Goal: Entertainment & Leisure: Consume media (video, audio)

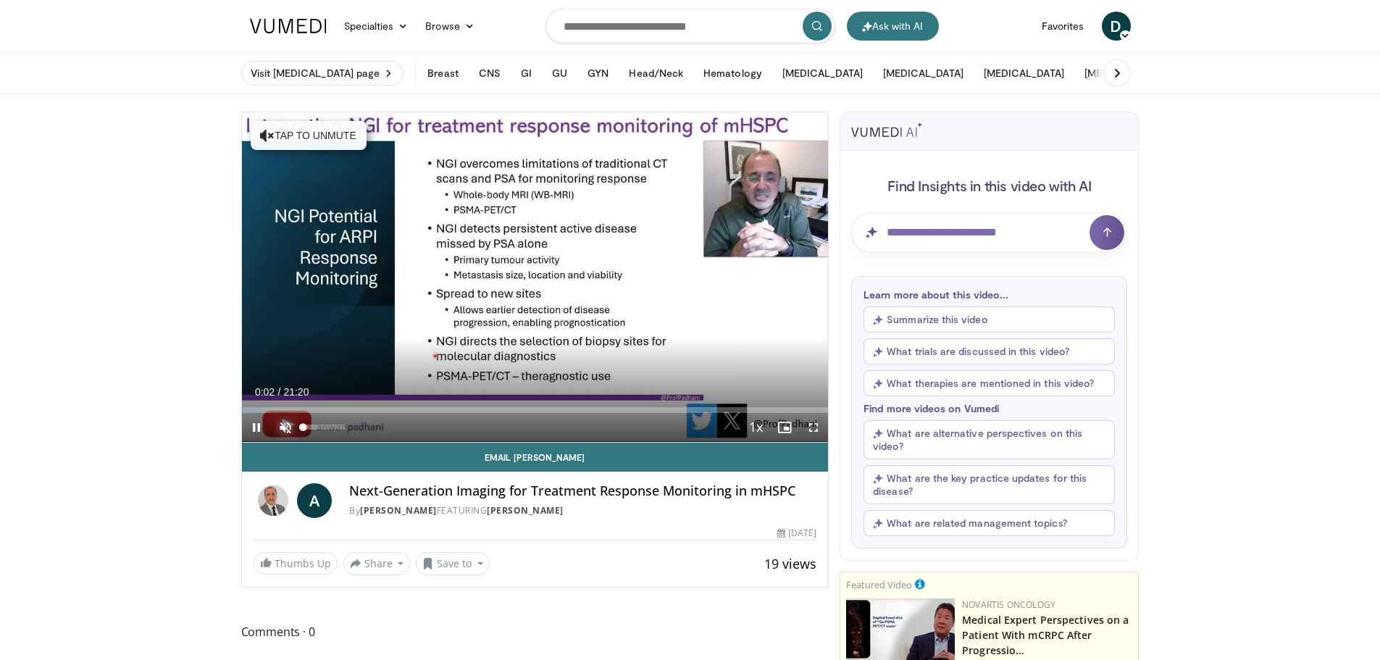
click at [283, 425] on span "Video Player" at bounding box center [285, 427] width 29 height 29
click at [814, 425] on span "Video Player" at bounding box center [813, 427] width 29 height 29
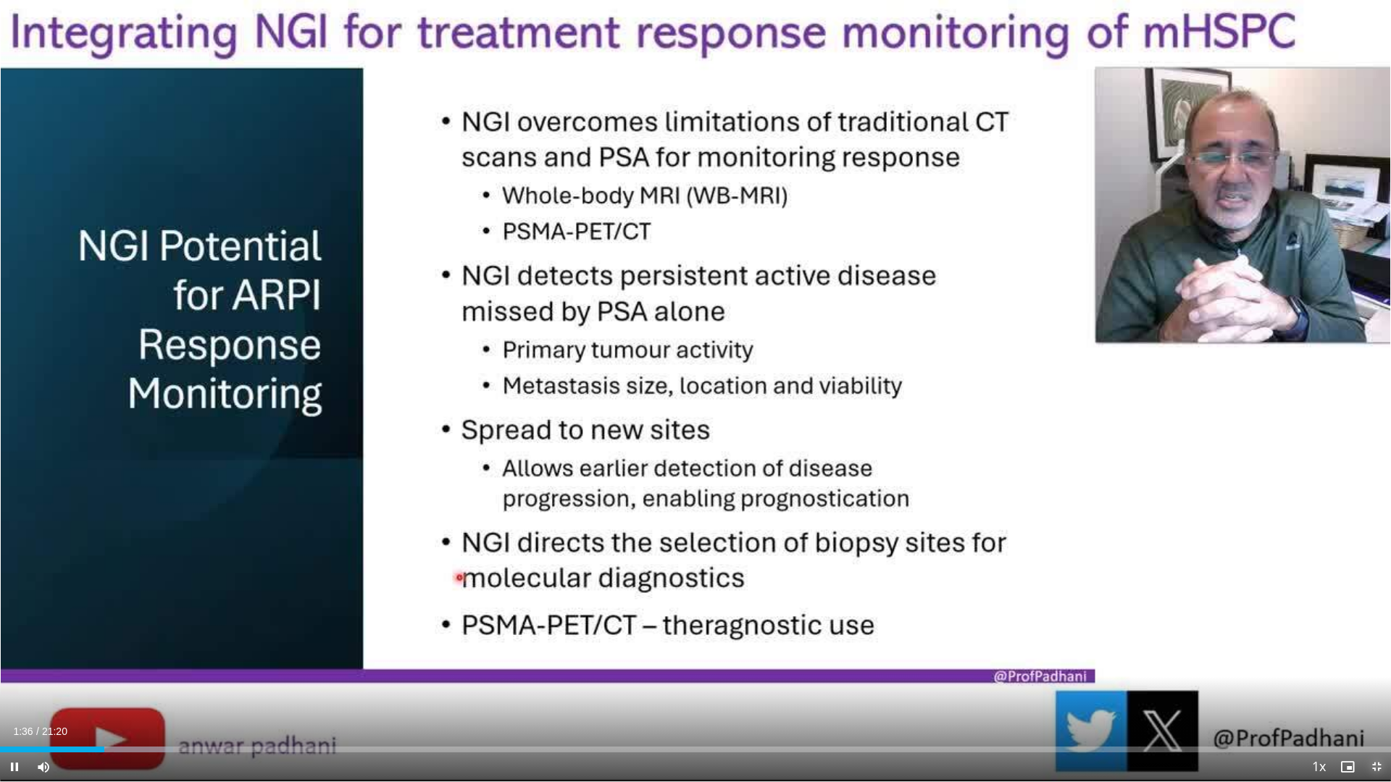
click at [1379, 659] on span "Video Player" at bounding box center [1376, 767] width 29 height 29
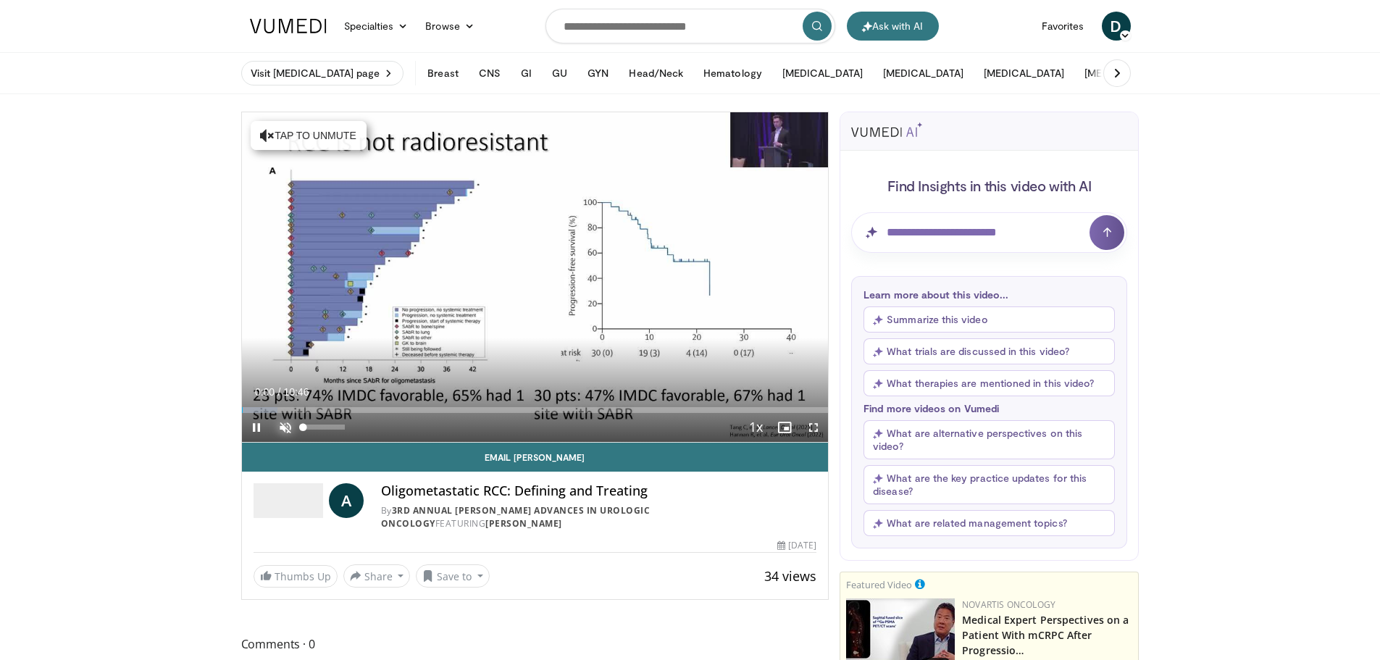
click at [286, 426] on span "Video Player" at bounding box center [285, 427] width 29 height 29
